Goal: Book appointment/travel/reservation

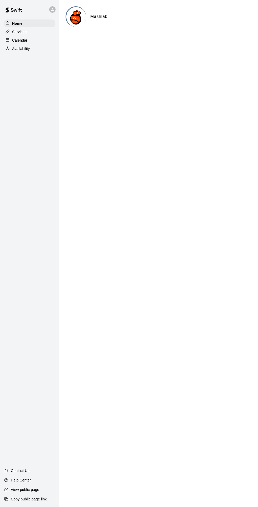
click at [31, 43] on div "Calendar" at bounding box center [29, 40] width 51 height 8
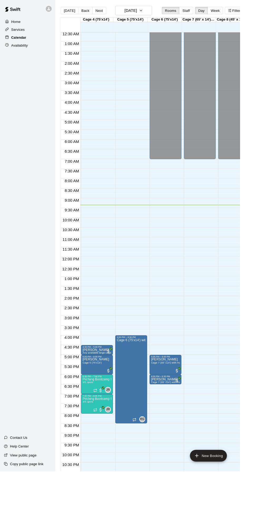
scroll to position [0, 146]
click at [125, 374] on div at bounding box center [129, 253] width 258 height 507
click at [130, 367] on icon "edit" at bounding box center [130, 369] width 6 height 6
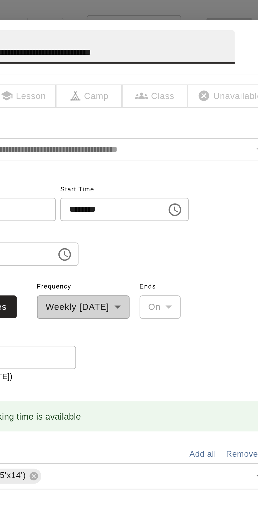
click at [145, 92] on input "********" at bounding box center [133, 88] width 41 height 10
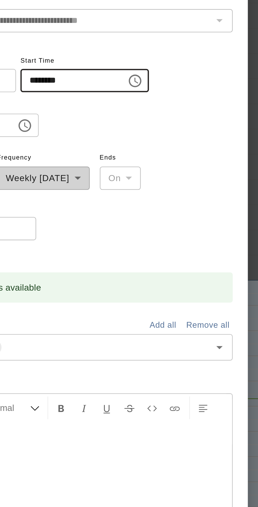
click at [147, 92] on input "********" at bounding box center [133, 88] width 41 height 10
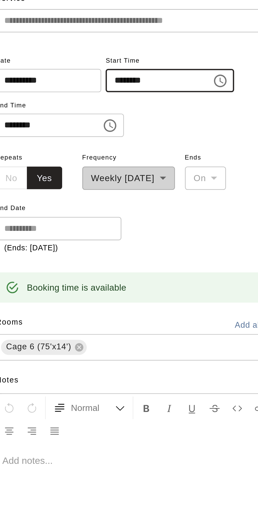
type input "********"
click at [81, 111] on input "********" at bounding box center [87, 106] width 41 height 10
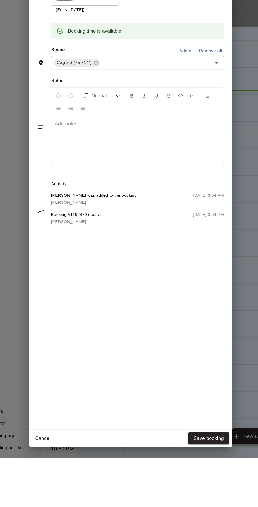
scroll to position [0, 0]
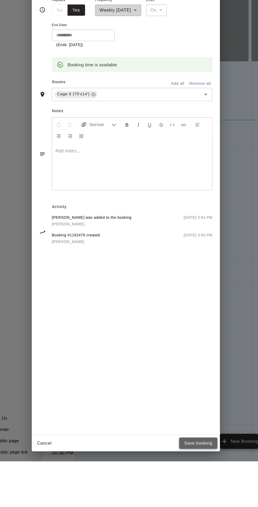
type input "********"
click at [203, 496] on button "Save booking" at bounding box center [190, 492] width 32 height 10
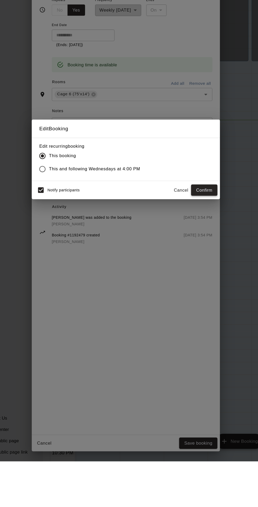
click at [206, 284] on button "Confirm" at bounding box center [195, 279] width 22 height 10
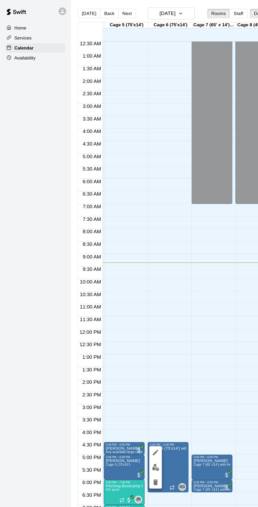
click at [134, 397] on div at bounding box center [130, 392] width 11 height 36
click at [132, 395] on button "edit" at bounding box center [130, 392] width 11 height 10
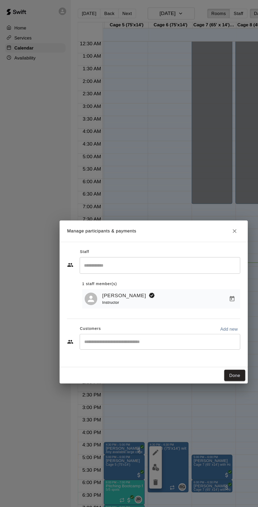
click at [145, 289] on input "Start typing to search customers..." at bounding box center [134, 286] width 130 height 5
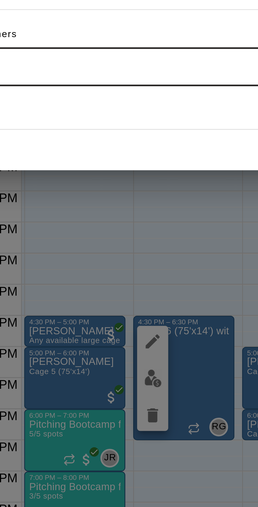
type input "******"
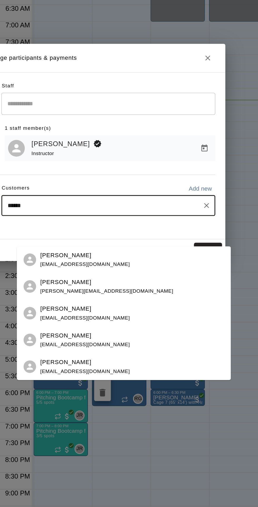
click at [150, 391] on div "[PERSON_NAME] [EMAIL_ADDRESS][DOMAIN_NAME]" at bounding box center [149, 388] width 116 height 11
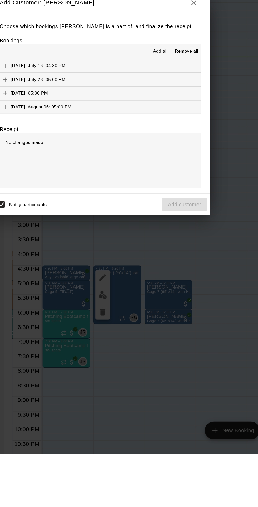
click at [208, 265] on div "Choose which bookings [PERSON_NAME] is a part of, and finalize the receipt Book…" at bounding box center [129, 255] width 158 height 128
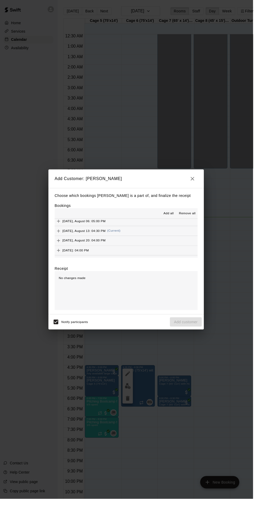
scroll to position [28, 0]
click at [123, 241] on span "(Current)" at bounding box center [117, 239] width 14 height 4
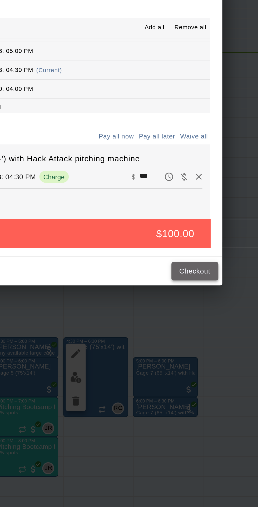
click at [204, 341] on button "Checkout" at bounding box center [193, 336] width 25 height 10
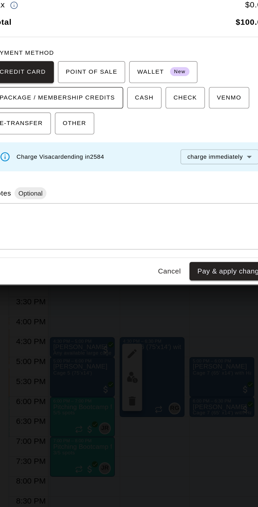
click at [113, 249] on span "PACKAGE / MEMBERSHIP CREDITS" at bounding box center [91, 244] width 61 height 8
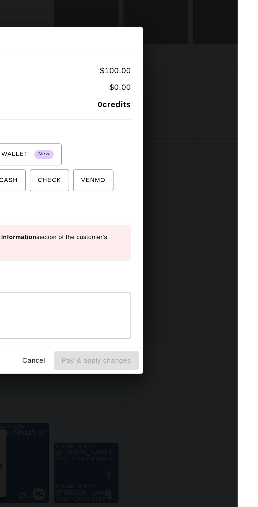
click at [159, 343] on button "Cancel" at bounding box center [150, 338] width 17 height 10
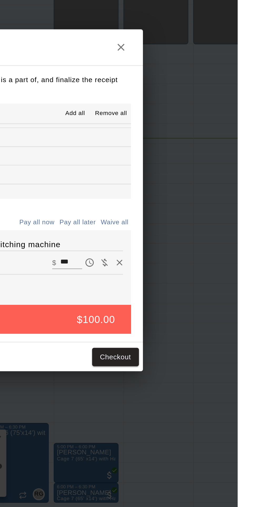
click at [202, 178] on button "button" at bounding box center [196, 172] width 11 height 11
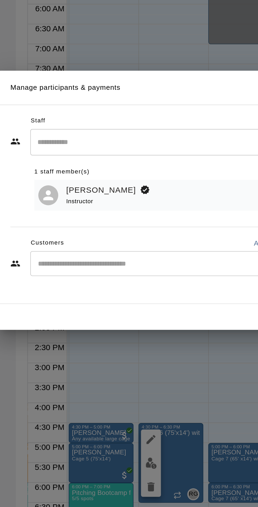
click at [133, 289] on input "Start typing to search customers..." at bounding box center [134, 286] width 130 height 5
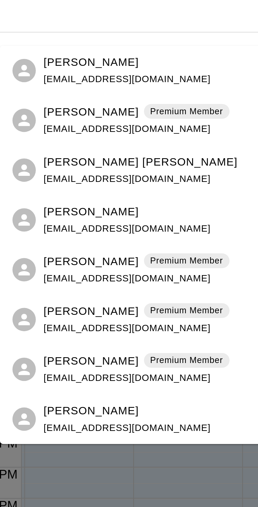
click at [148, 318] on div "[PERSON_NAME] [EMAIL_ADDRESS][DOMAIN_NAME]" at bounding box center [152, 320] width 116 height 11
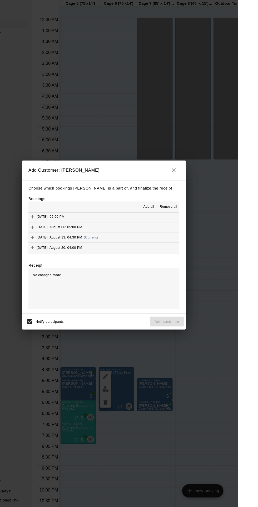
scroll to position [22, 0]
click at [136, 259] on button "[DATE], August 20: 04:00 PM" at bounding box center [128, 254] width 145 height 10
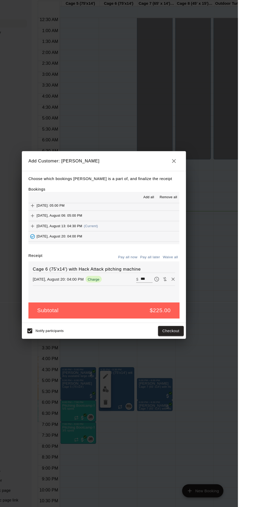
click at [123, 237] on span "(Current)" at bounding box center [117, 235] width 14 height 4
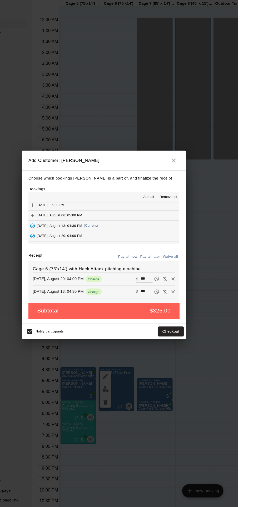
click at [126, 272] on div "Choose which bookings [PERSON_NAME] is a part of, and finalize the receipt Book…" at bounding box center [129, 255] width 158 height 147
click at [108, 249] on div "[DATE], August 20: 04:00 PM" at bounding box center [82, 245] width 52 height 8
click at [73, 272] on div "Choose which bookings [PERSON_NAME] is a part of, and finalize the receipt Book…" at bounding box center [129, 255] width 158 height 147
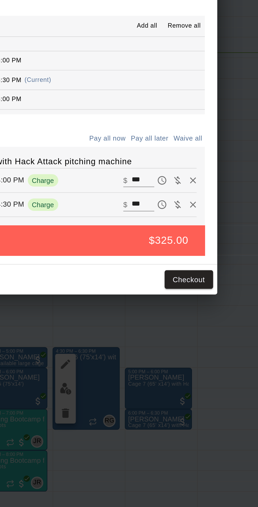
click at [197, 288] on icon "Remove" at bounding box center [195, 285] width 3 height 3
type input "***"
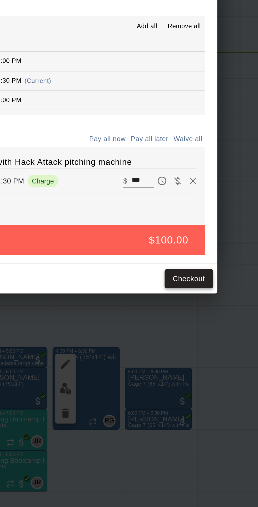
click at [206, 341] on button "Checkout" at bounding box center [193, 336] width 25 height 10
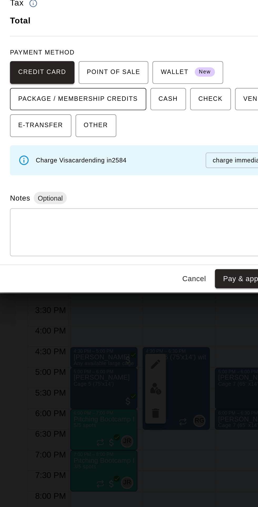
click at [107, 249] on span "PACKAGE / MEMBERSHIP CREDITS" at bounding box center [91, 244] width 61 height 8
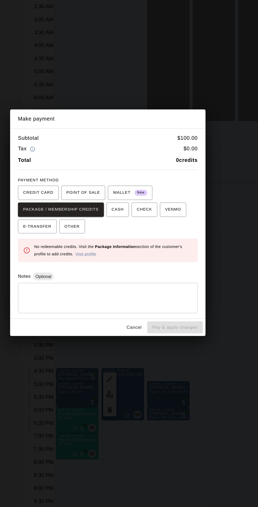
click at [159, 343] on button "Cancel" at bounding box center [150, 338] width 17 height 10
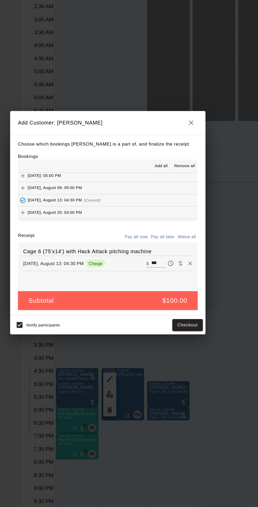
click at [198, 174] on icon "button" at bounding box center [196, 173] width 4 height 4
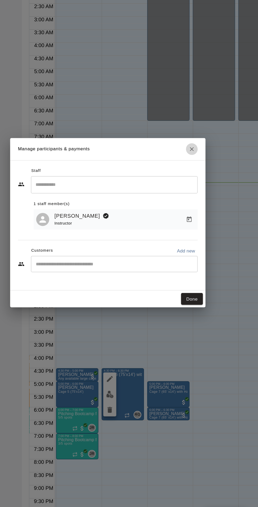
click at [199, 197] on icon "Close" at bounding box center [196, 193] width 5 height 5
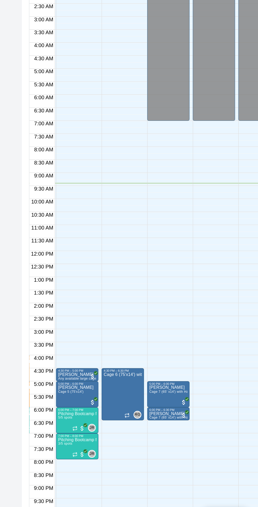
scroll to position [11, 146]
